Goal: Transaction & Acquisition: Purchase product/service

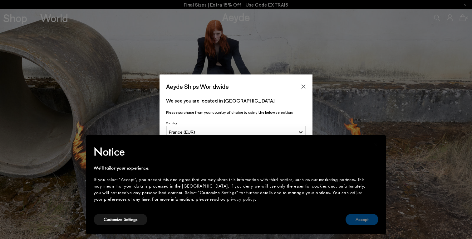
click at [363, 222] on button "Accept" at bounding box center [362, 220] width 33 height 12
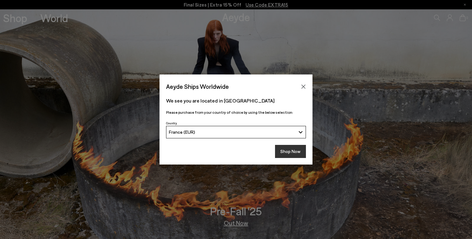
click at [284, 149] on button "Shop Now" at bounding box center [290, 151] width 31 height 13
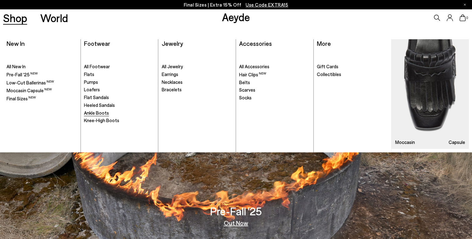
click at [97, 113] on span "Ankle Boots" at bounding box center [96, 113] width 25 height 6
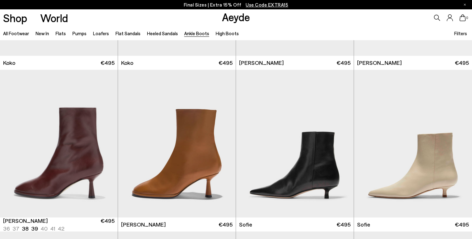
scroll to position [476, 0]
